Goal: Task Accomplishment & Management: Complete application form

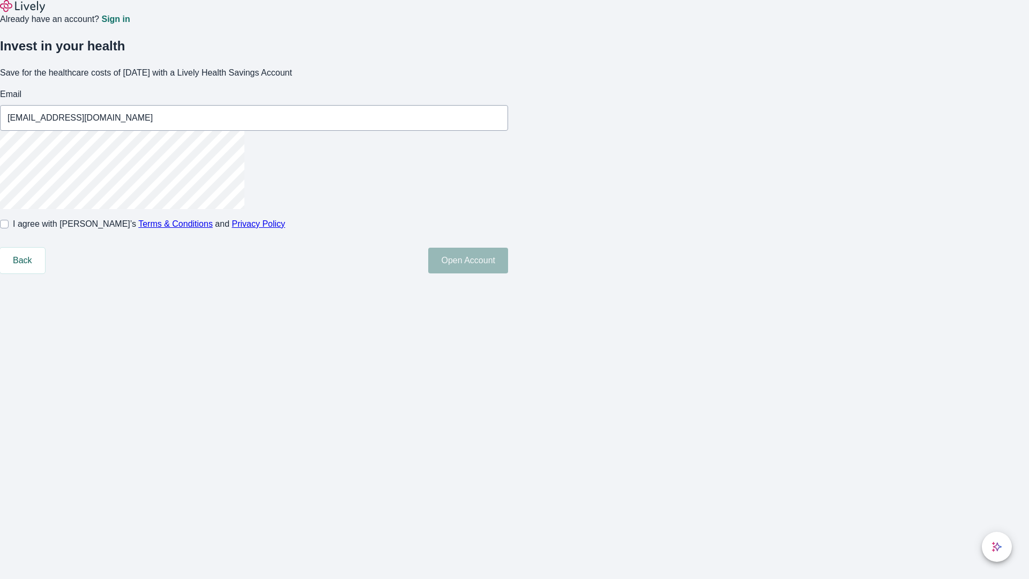
click at [9, 228] on input "I agree with Lively’s Terms & Conditions and Privacy Policy" at bounding box center [4, 224] width 9 height 9
checkbox input "true"
click at [508, 273] on button "Open Account" at bounding box center [468, 261] width 80 height 26
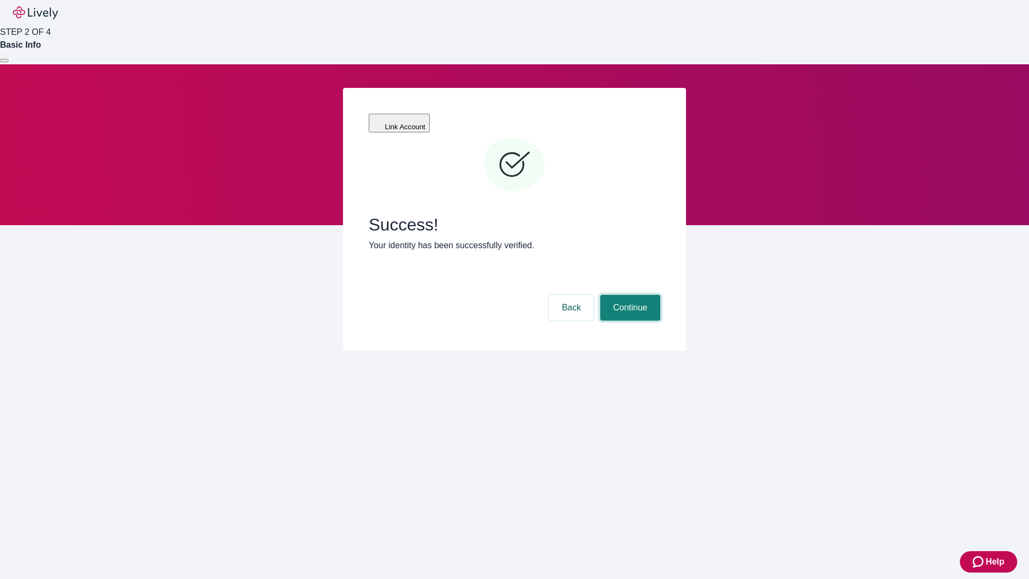
click at [629, 295] on button "Continue" at bounding box center [630, 308] width 60 height 26
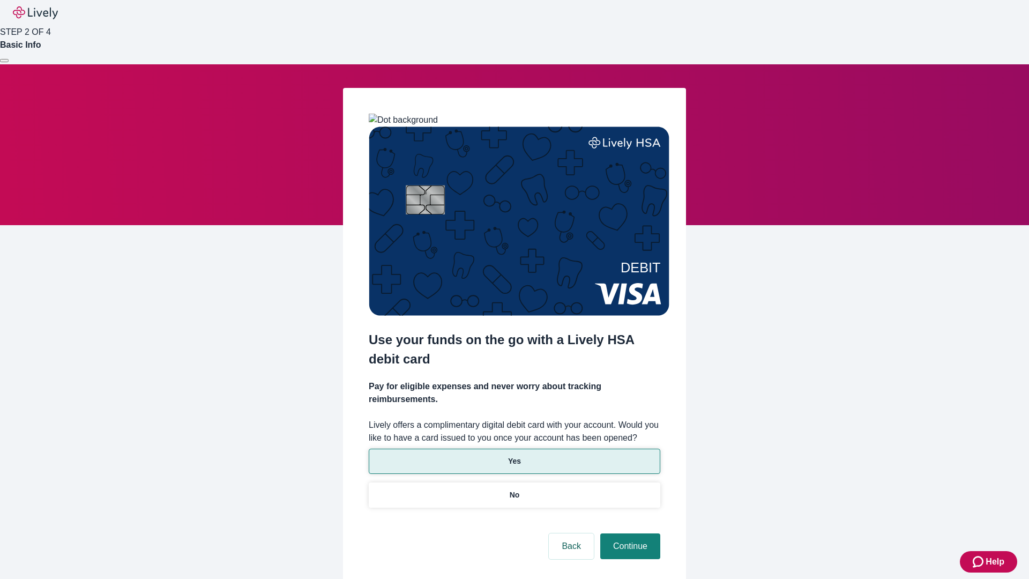
click at [514, 455] on p "Yes" at bounding box center [514, 460] width 13 height 11
click at [629, 533] on button "Continue" at bounding box center [630, 546] width 60 height 26
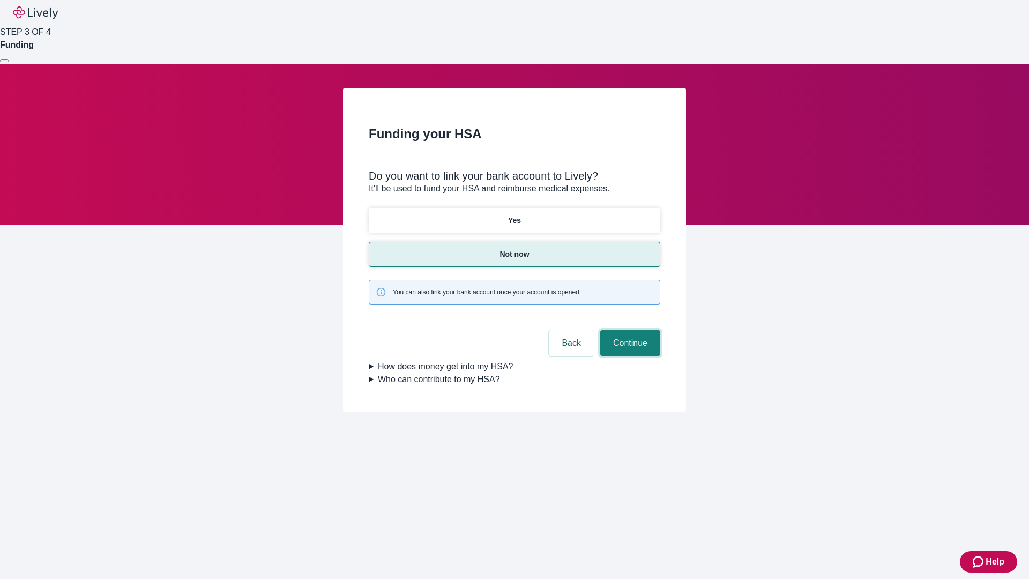
click at [629, 330] on button "Continue" at bounding box center [630, 343] width 60 height 26
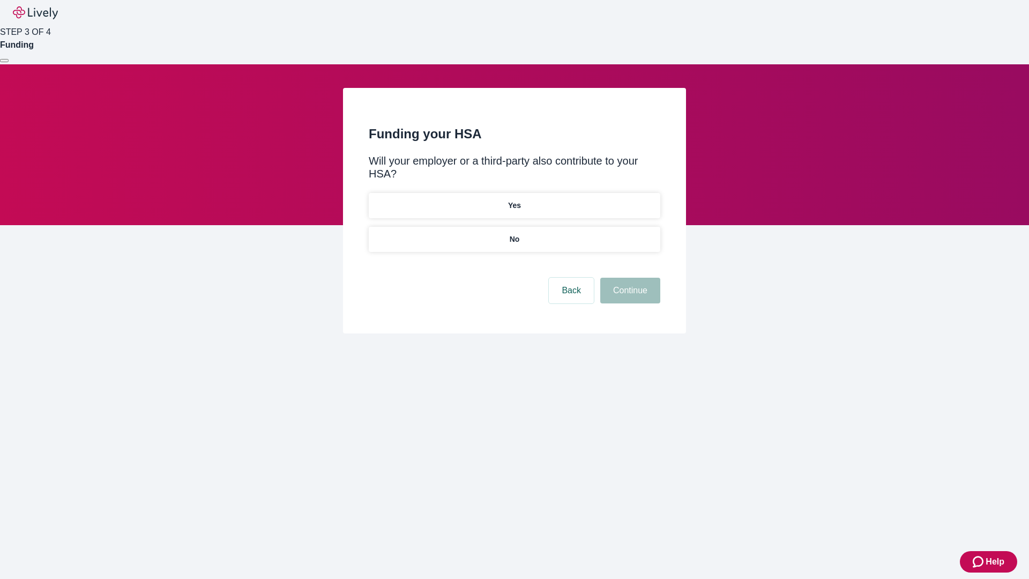
click at [514, 234] on p "No" at bounding box center [515, 239] width 10 height 11
click at [629, 278] on button "Continue" at bounding box center [630, 291] width 60 height 26
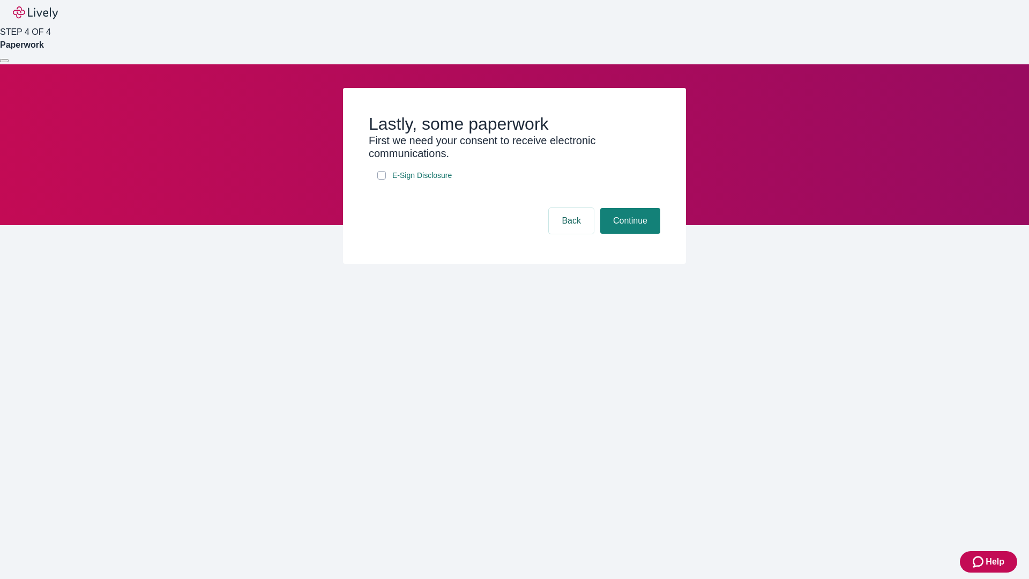
click at [381, 179] on input "E-Sign Disclosure" at bounding box center [381, 175] width 9 height 9
checkbox input "true"
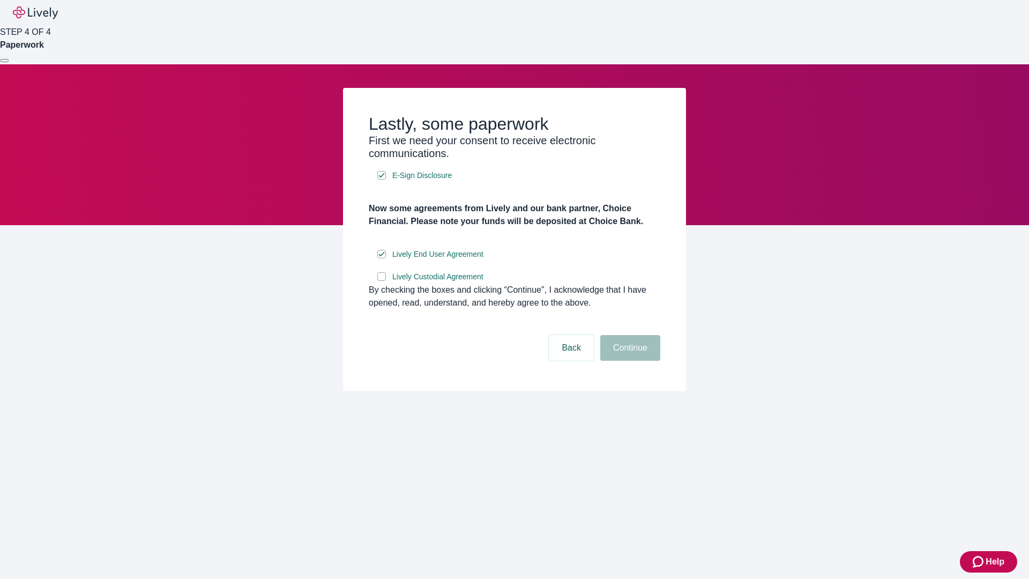
click at [381, 281] on input "Lively Custodial Agreement" at bounding box center [381, 276] width 9 height 9
checkbox input "true"
click at [629, 361] on button "Continue" at bounding box center [630, 348] width 60 height 26
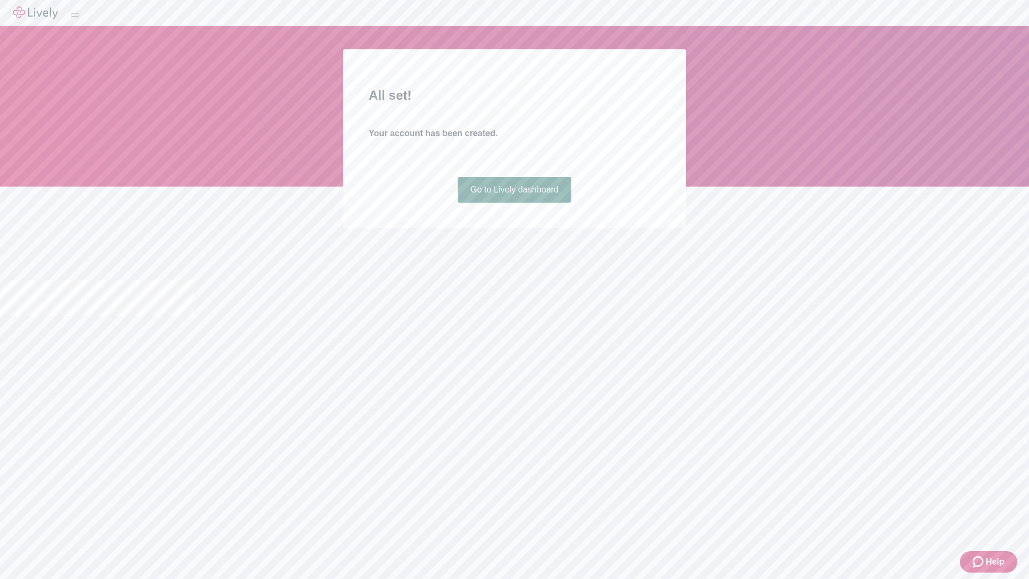
click at [514, 203] on link "Go to Lively dashboard" at bounding box center [515, 190] width 114 height 26
